Goal: Entertainment & Leisure: Consume media (video, audio)

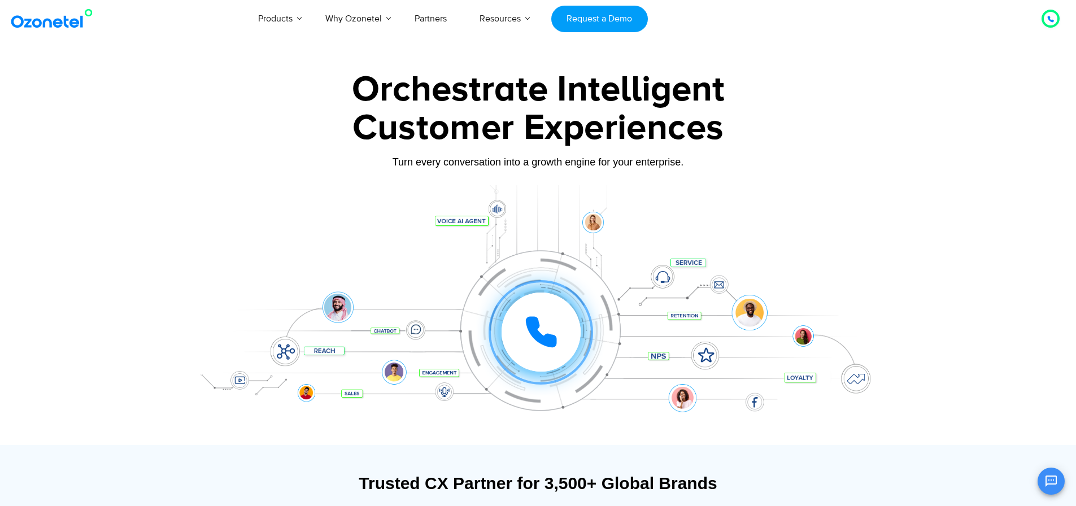
click at [965, 214] on div at bounding box center [538, 252] width 1076 height 385
click at [532, 319] on icon at bounding box center [541, 332] width 28 height 28
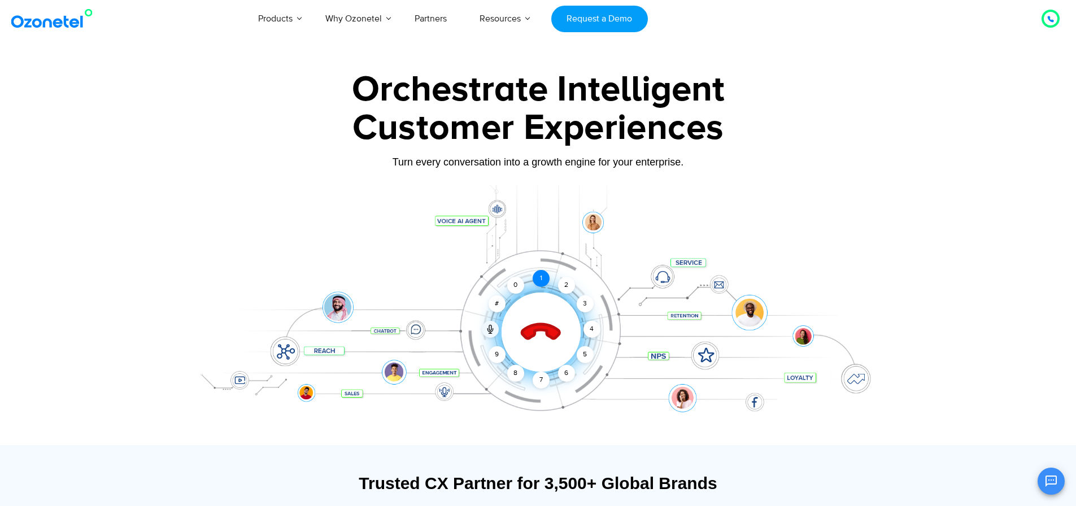
click at [543, 278] on div "1" at bounding box center [541, 278] width 17 height 17
click at [551, 339] on icon at bounding box center [541, 333] width 48 height 48
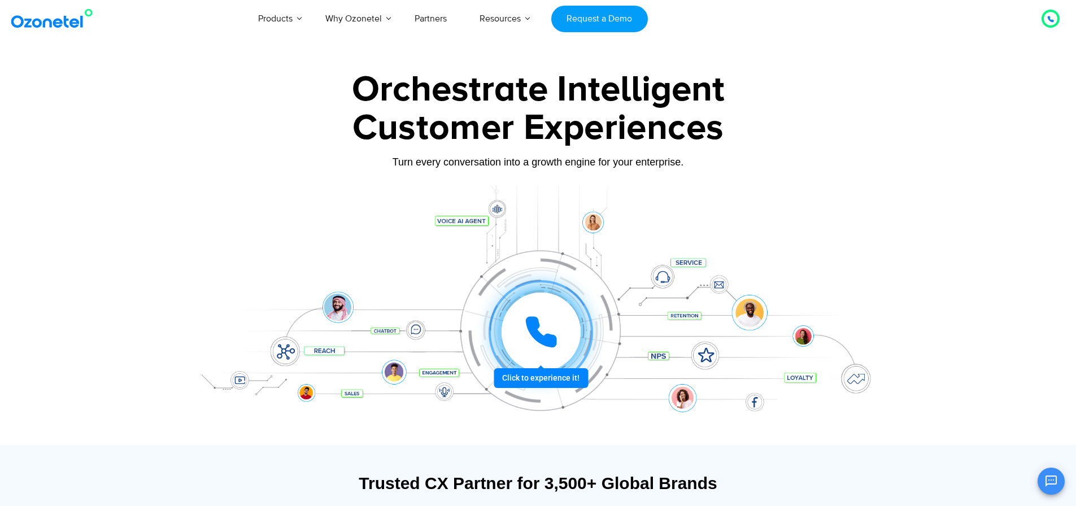
click at [552, 330] on icon at bounding box center [541, 332] width 34 height 34
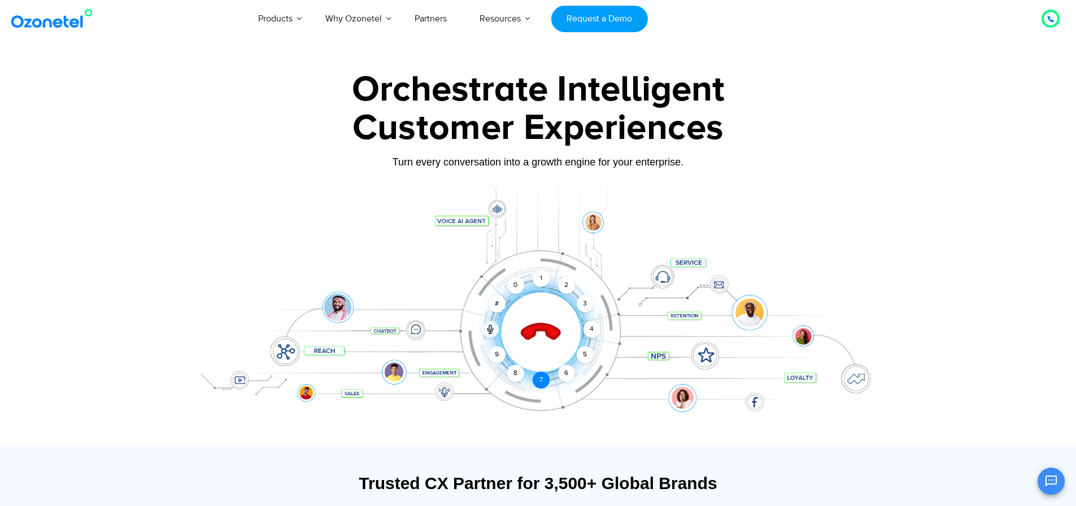
click at [544, 382] on div "7" at bounding box center [541, 380] width 17 height 17
click at [535, 280] on div "1" at bounding box center [541, 278] width 17 height 17
click at [539, 330] on icon at bounding box center [541, 333] width 40 height 40
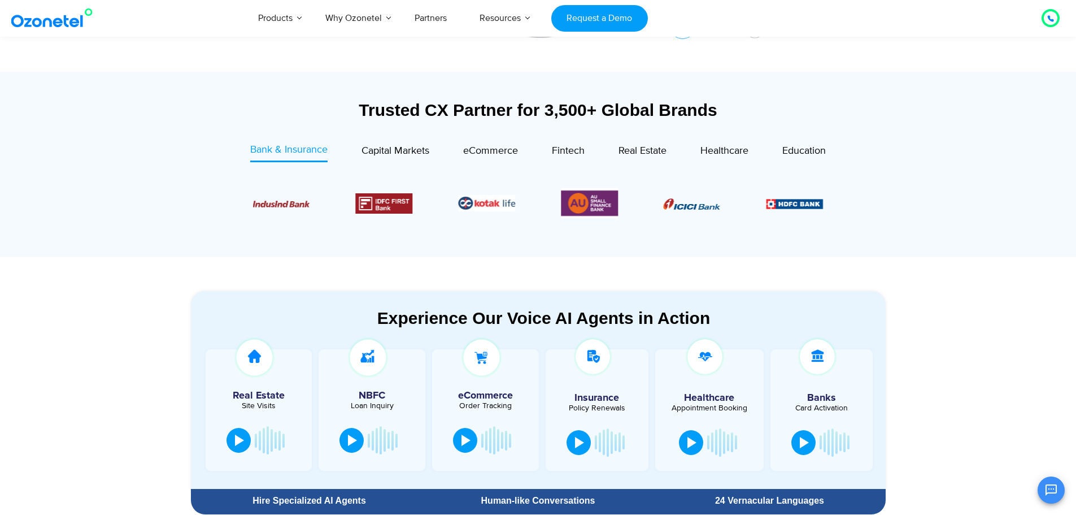
scroll to position [396, 0]
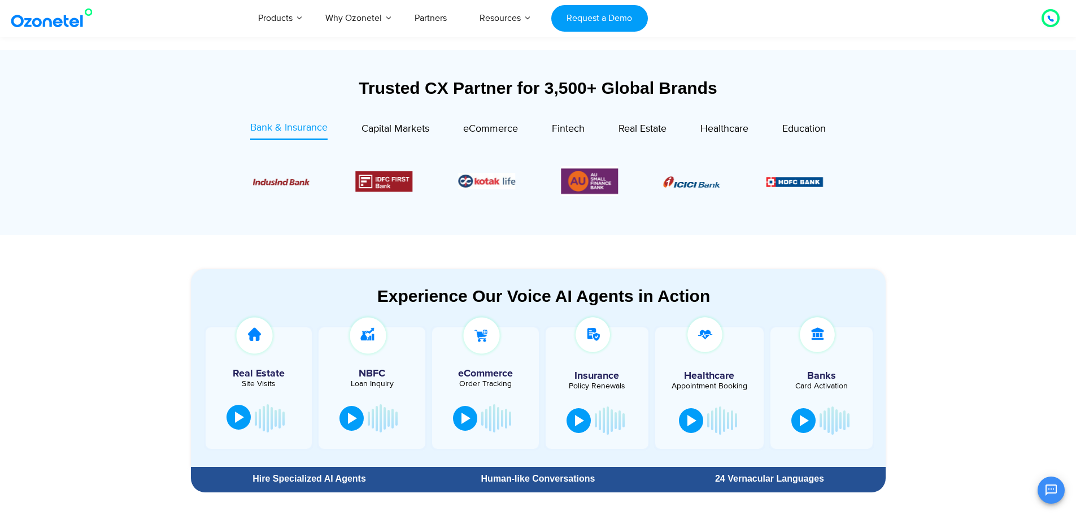
click at [240, 426] on button at bounding box center [239, 417] width 24 height 25
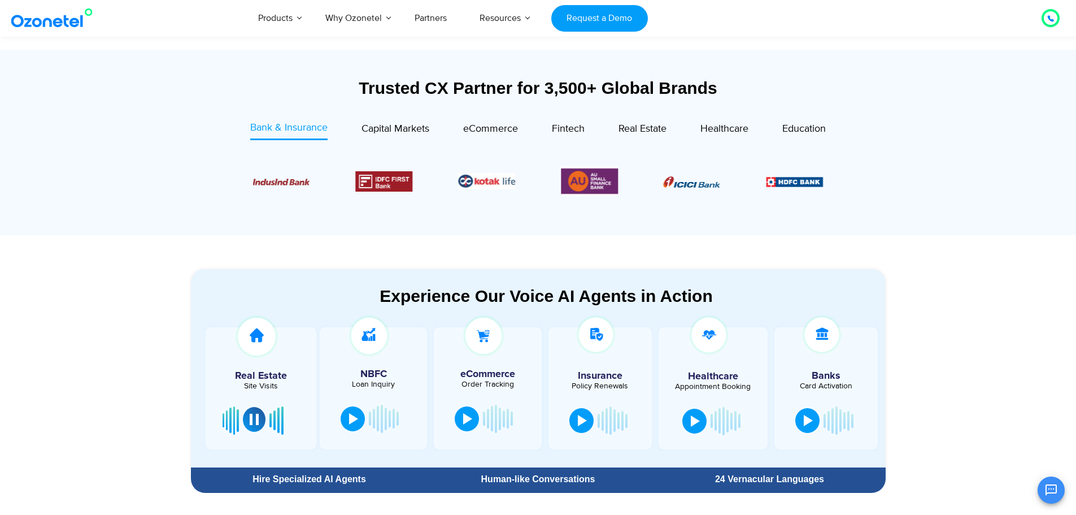
click at [257, 420] on div at bounding box center [254, 419] width 9 height 11
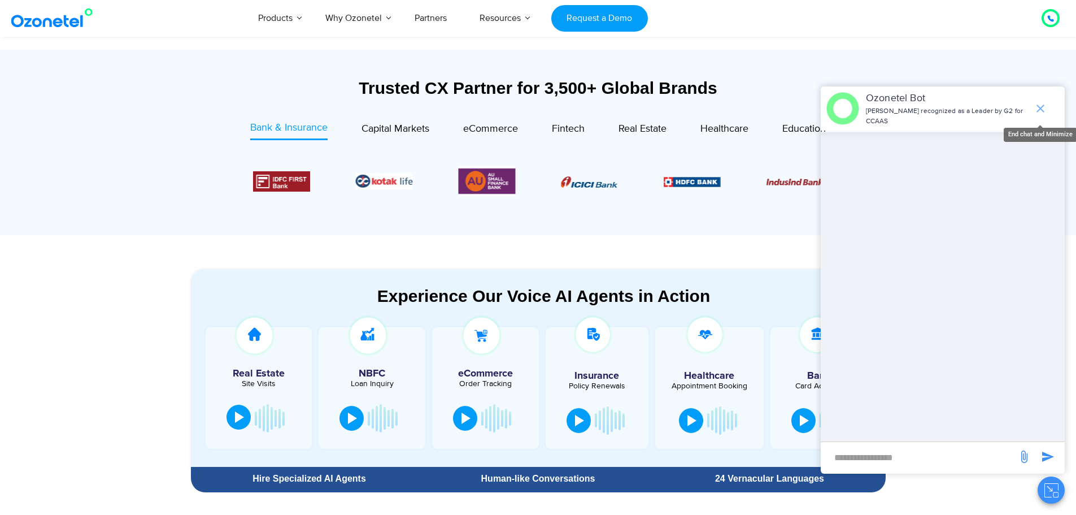
click at [1044, 105] on icon "end chat or minimize" at bounding box center [1041, 109] width 8 height 8
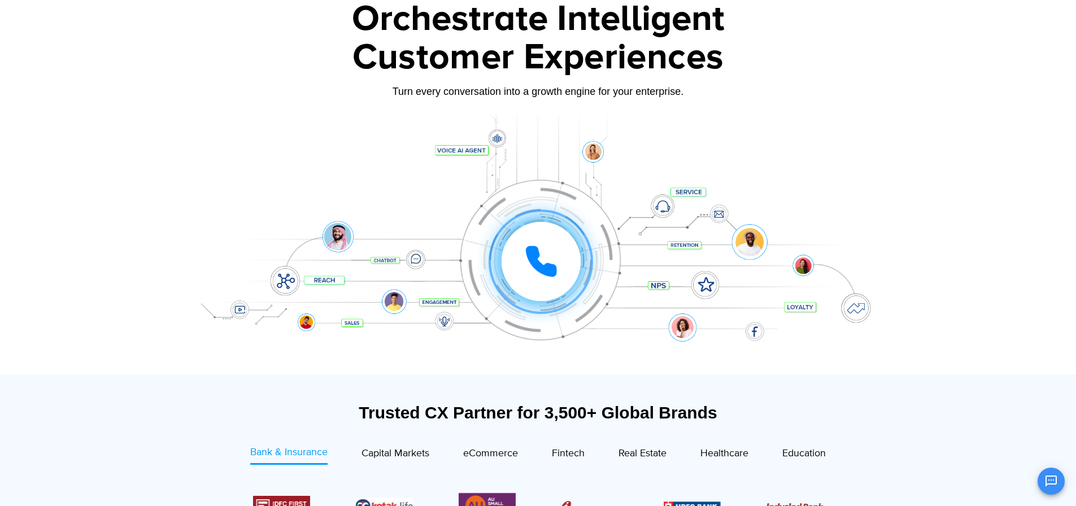
scroll to position [0, 0]
